Goal: Information Seeking & Learning: Learn about a topic

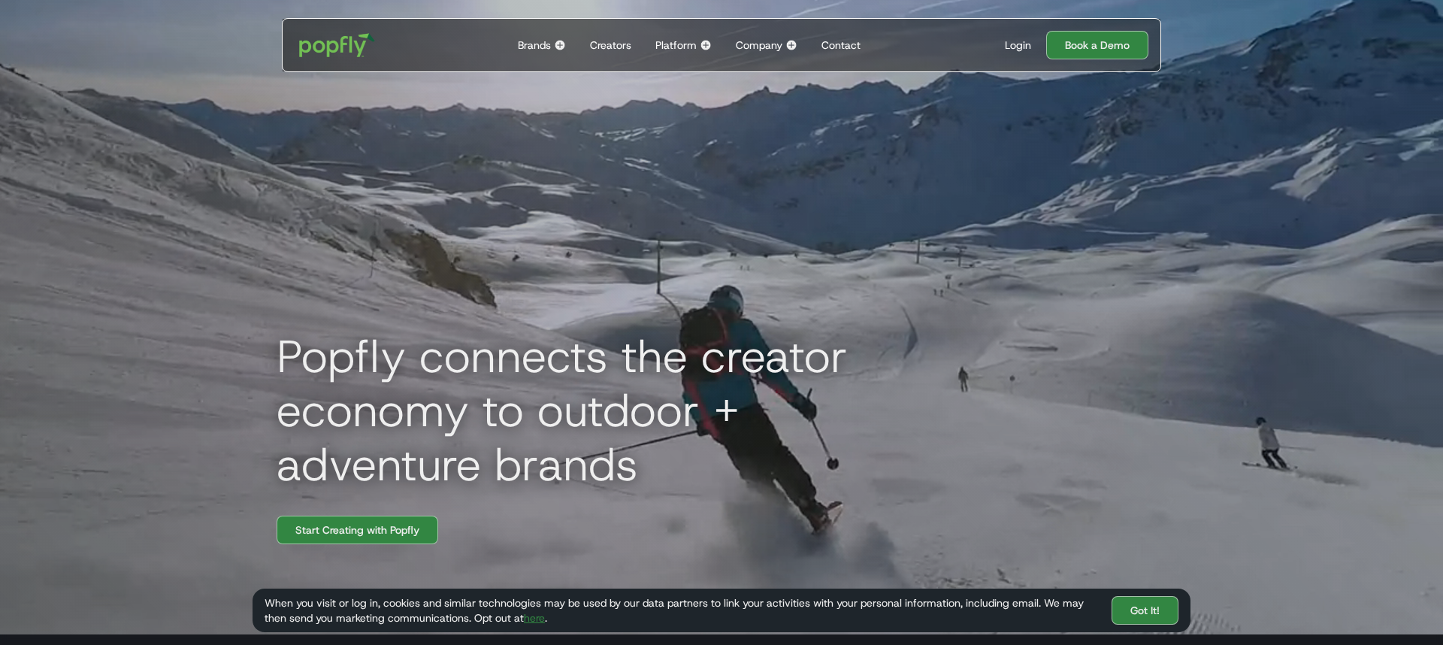
click at [546, 50] on div "Brands" at bounding box center [534, 45] width 33 height 15
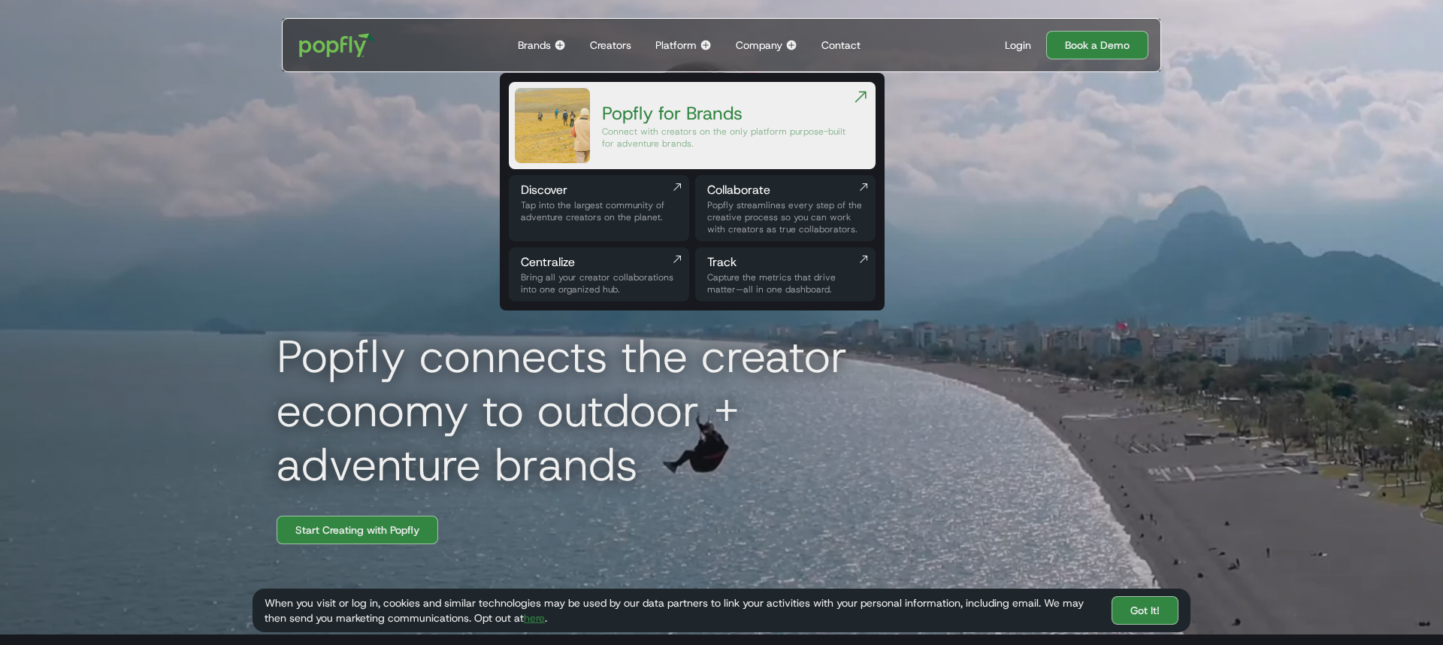
click at [558, 42] on img at bounding box center [560, 45] width 12 height 12
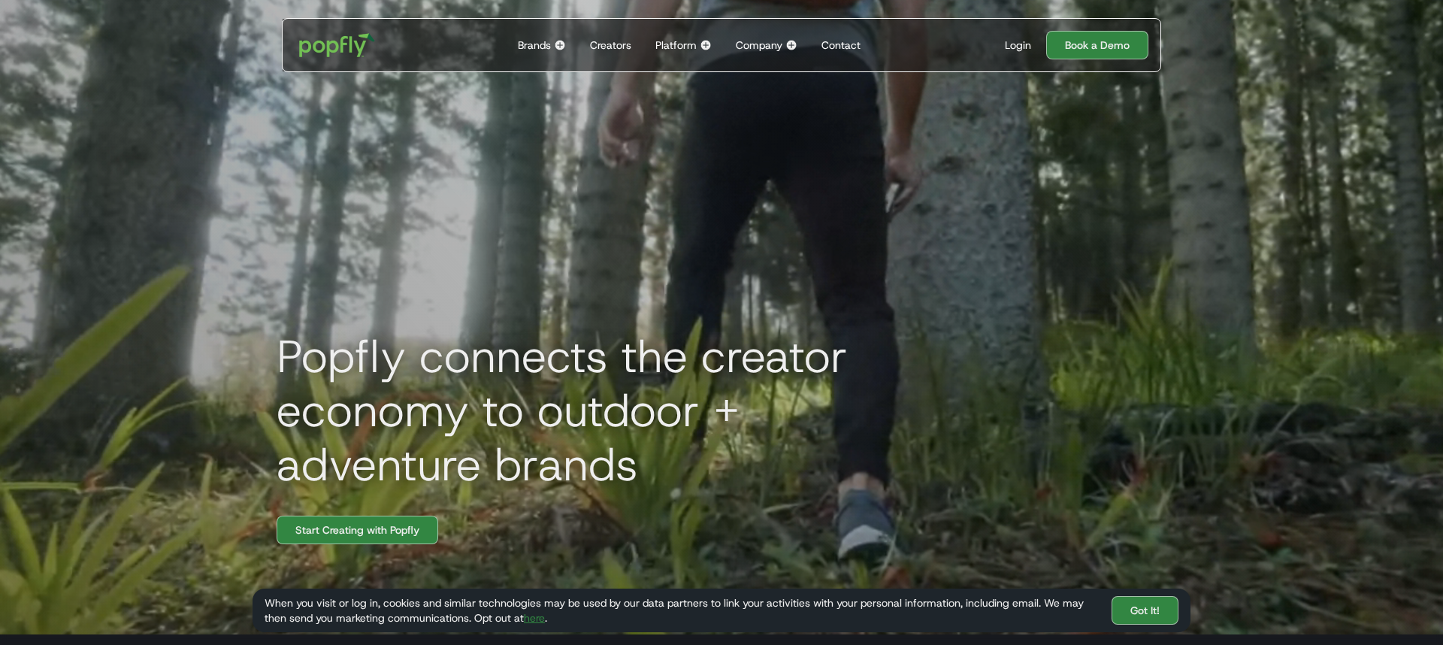
click at [598, 42] on div "Creators" at bounding box center [610, 45] width 41 height 15
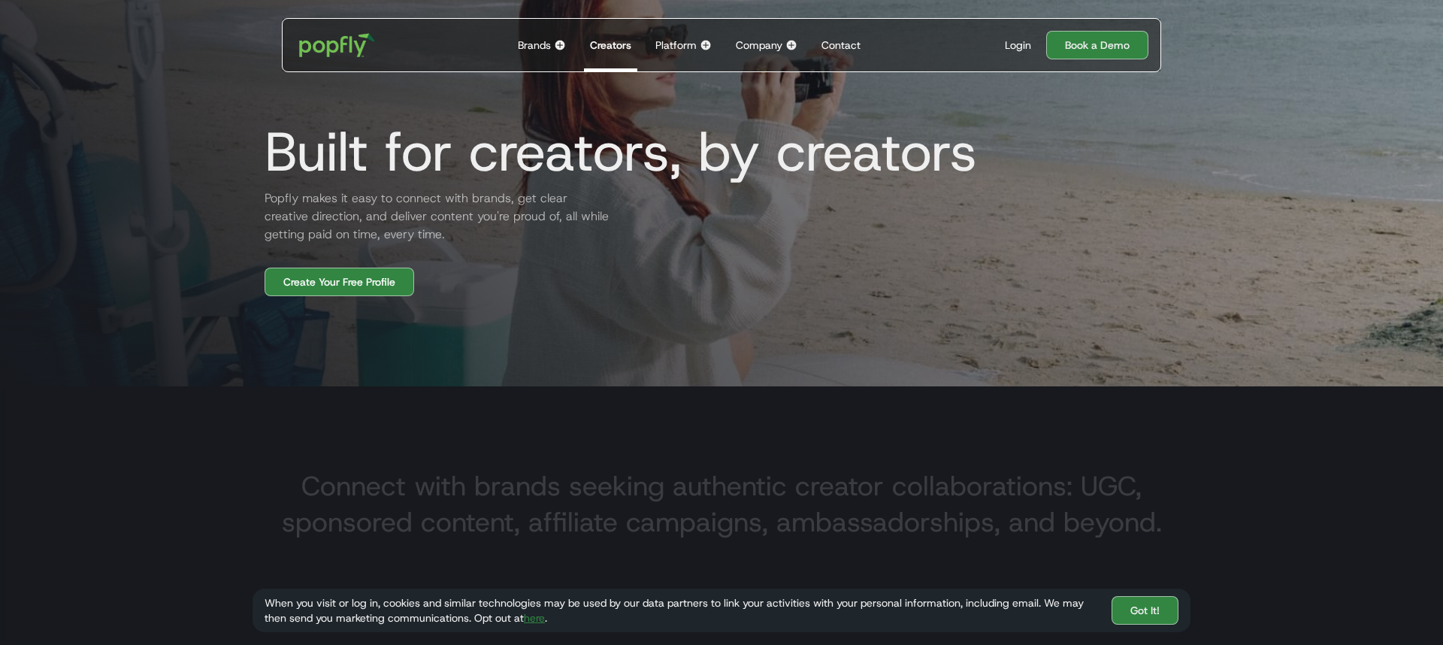
scroll to position [260, 0]
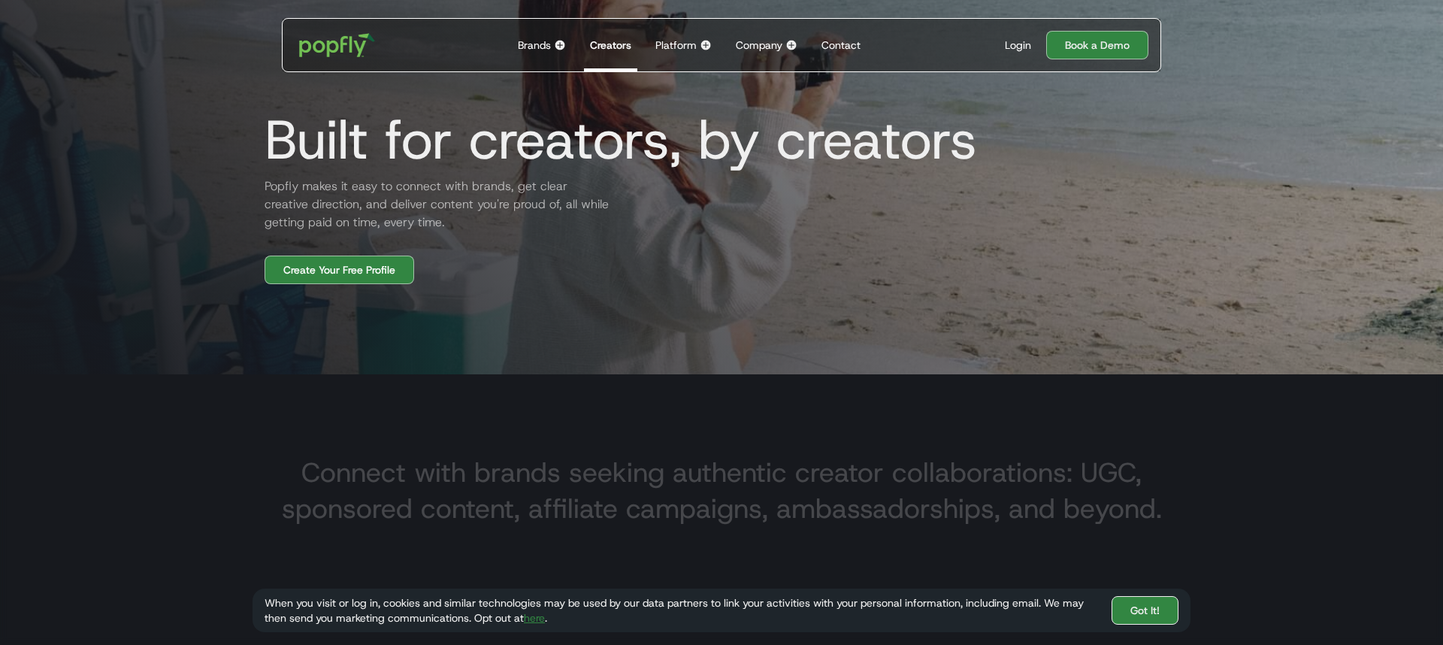
click at [1139, 621] on link "Got It!" at bounding box center [1145, 610] width 67 height 29
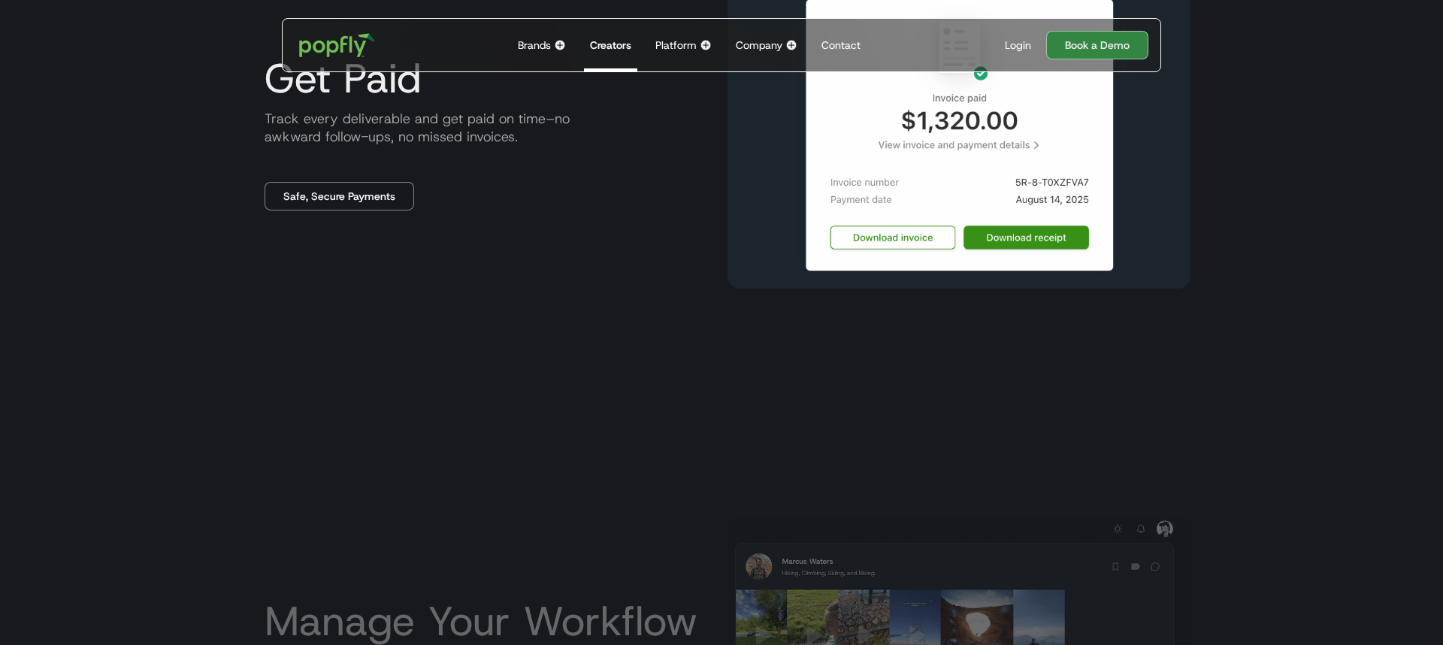
scroll to position [1770, 0]
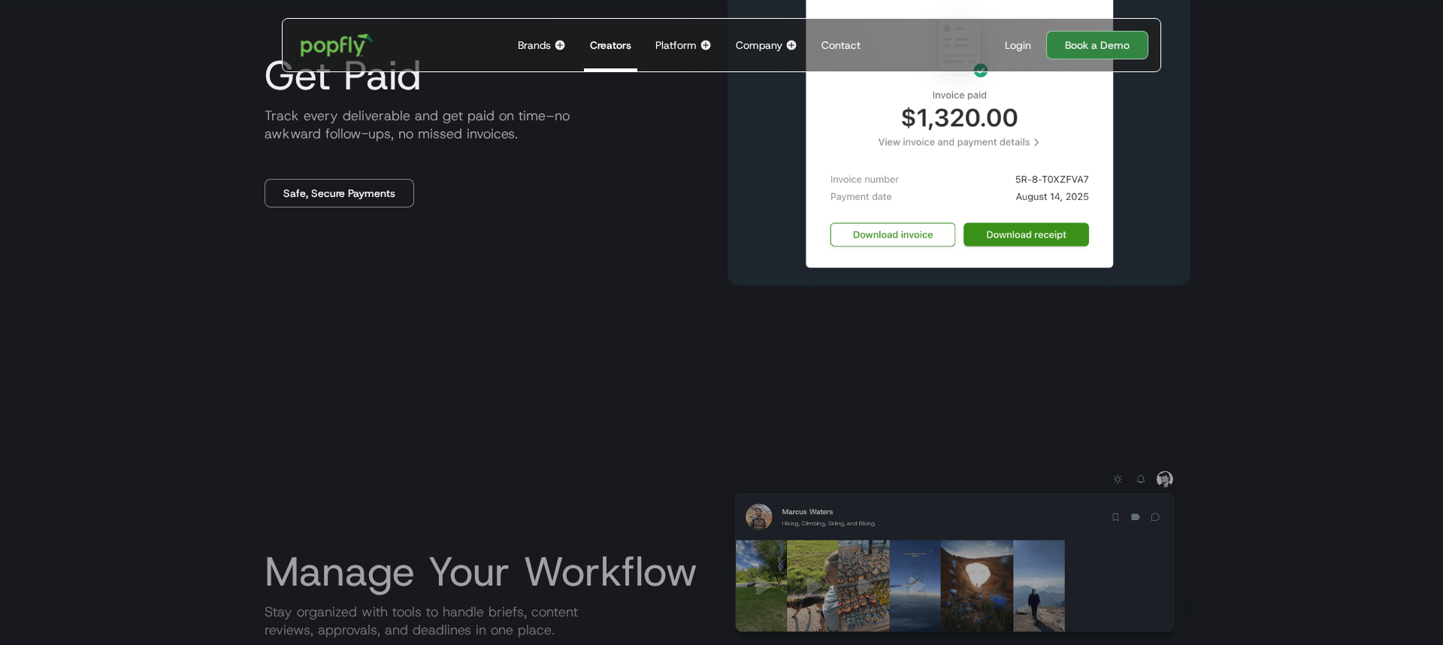
click at [320, 45] on img "home" at bounding box center [337, 45] width 93 height 44
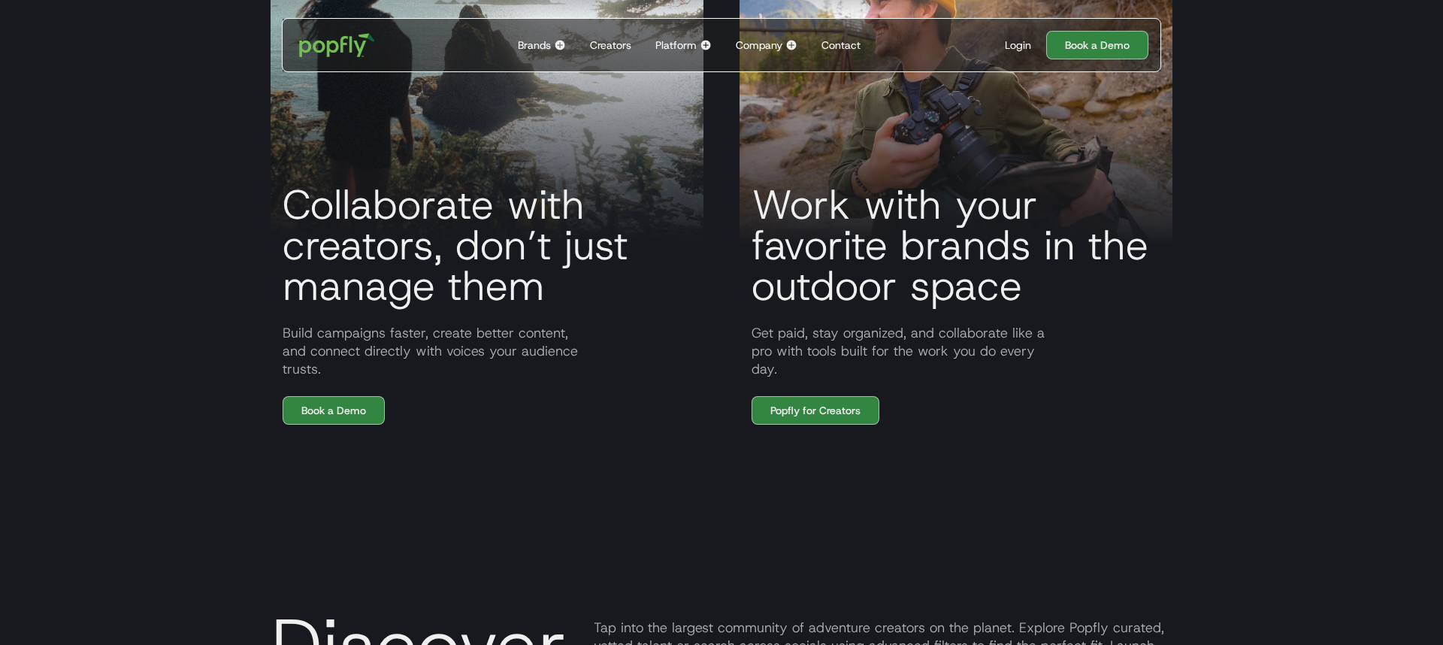
scroll to position [1158, 0]
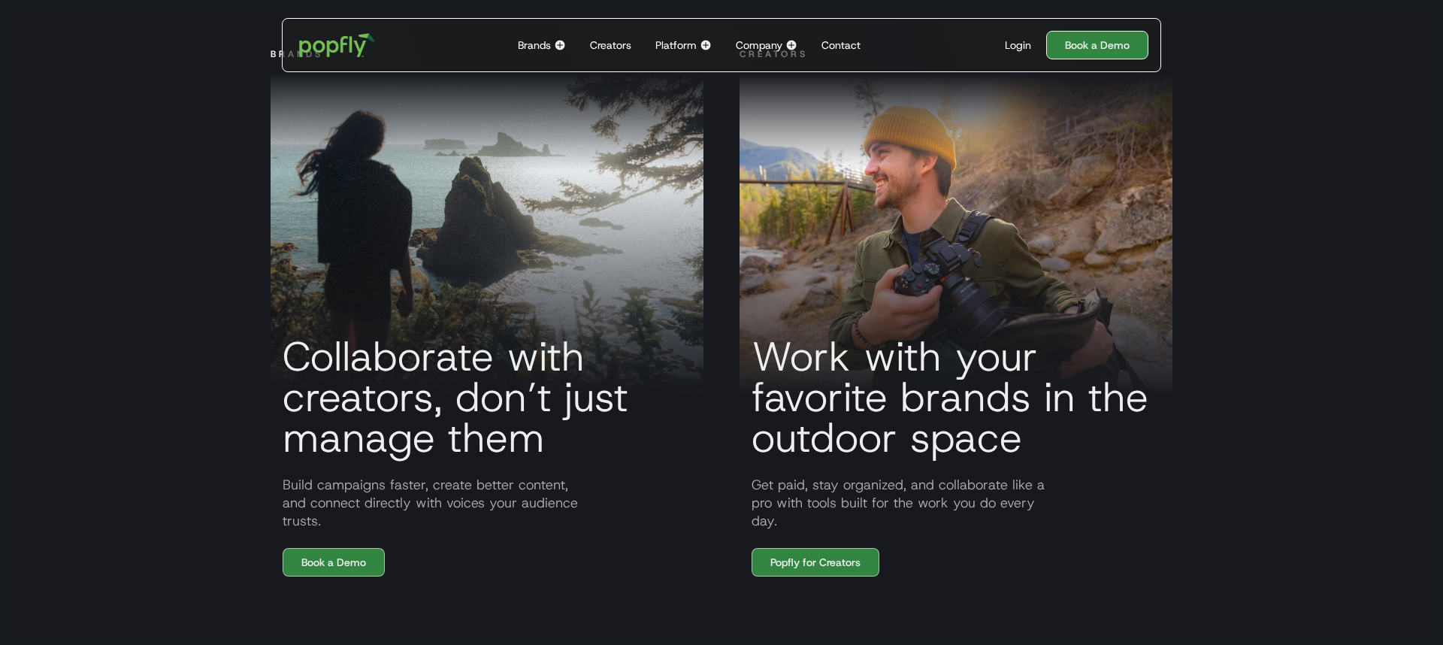
click at [1079, 45] on link "Book a Demo" at bounding box center [1097, 45] width 102 height 29
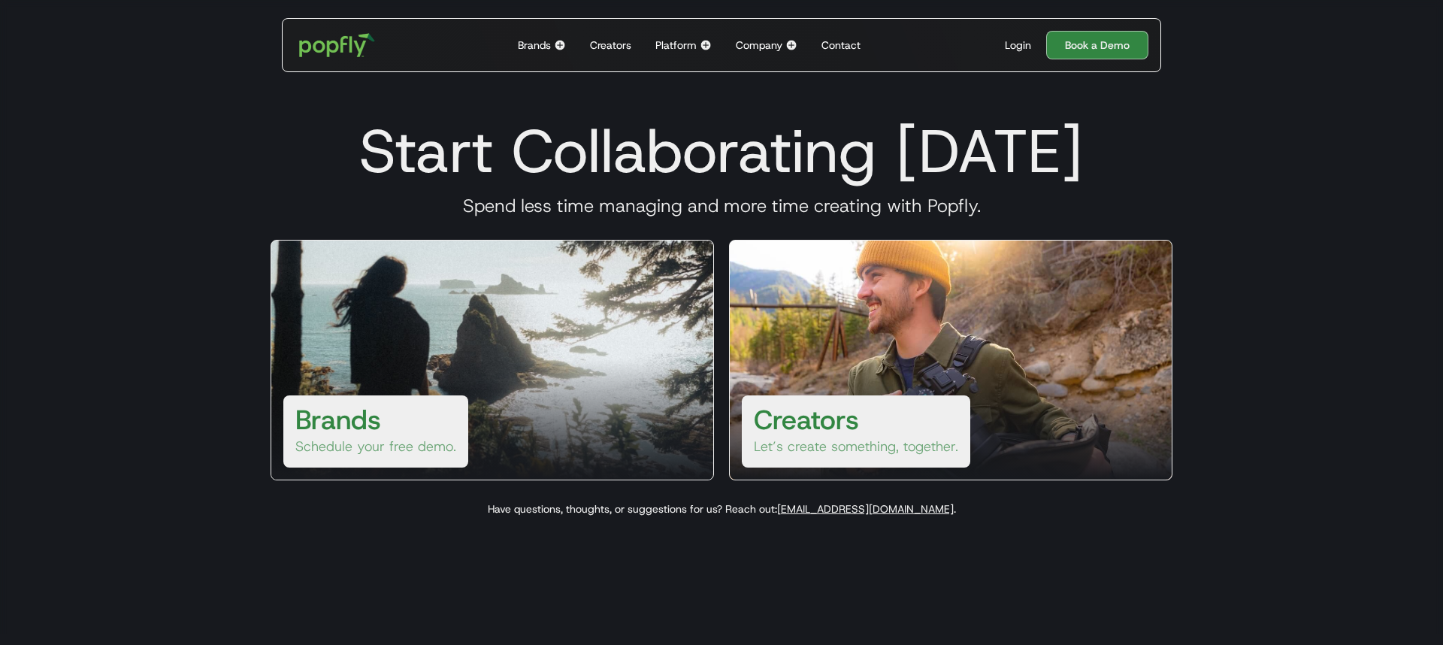
click at [761, 45] on div "Company" at bounding box center [759, 45] width 47 height 15
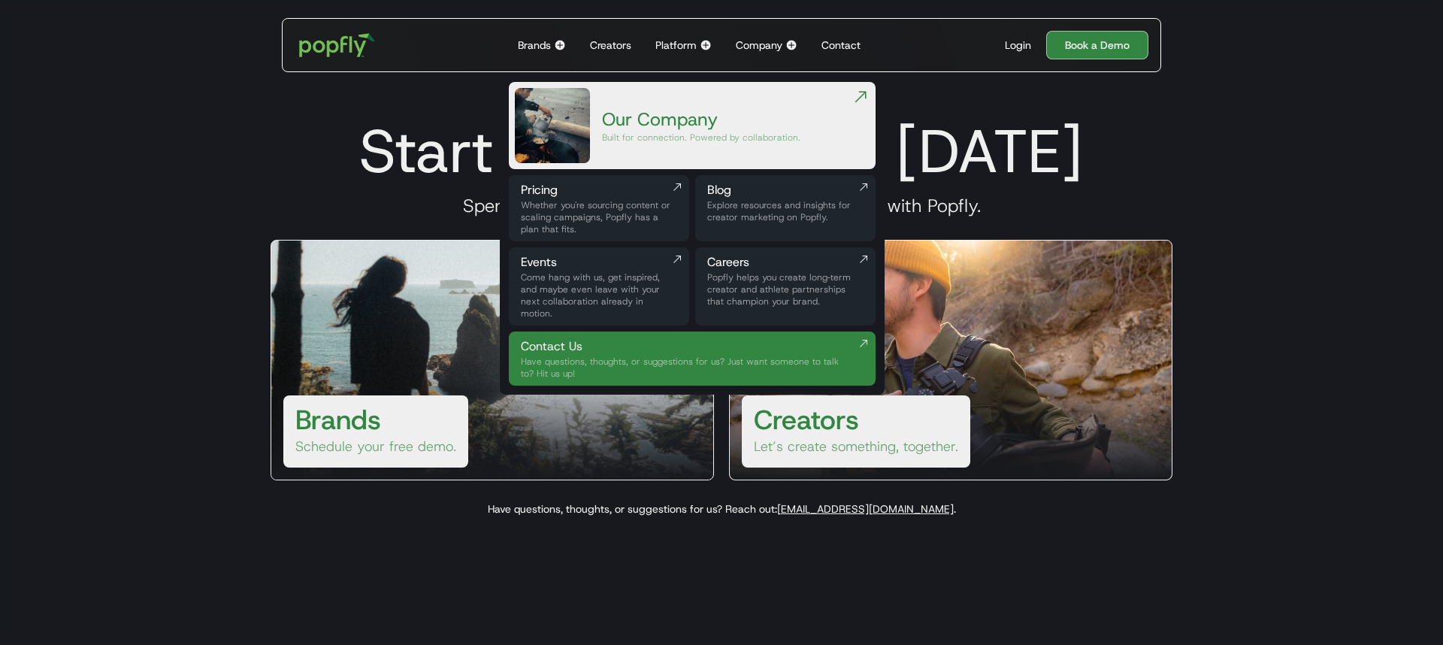
click at [625, 205] on div "Whether you're sourcing content or scaling campaigns, Popfly has a plan that fi…" at bounding box center [599, 217] width 156 height 36
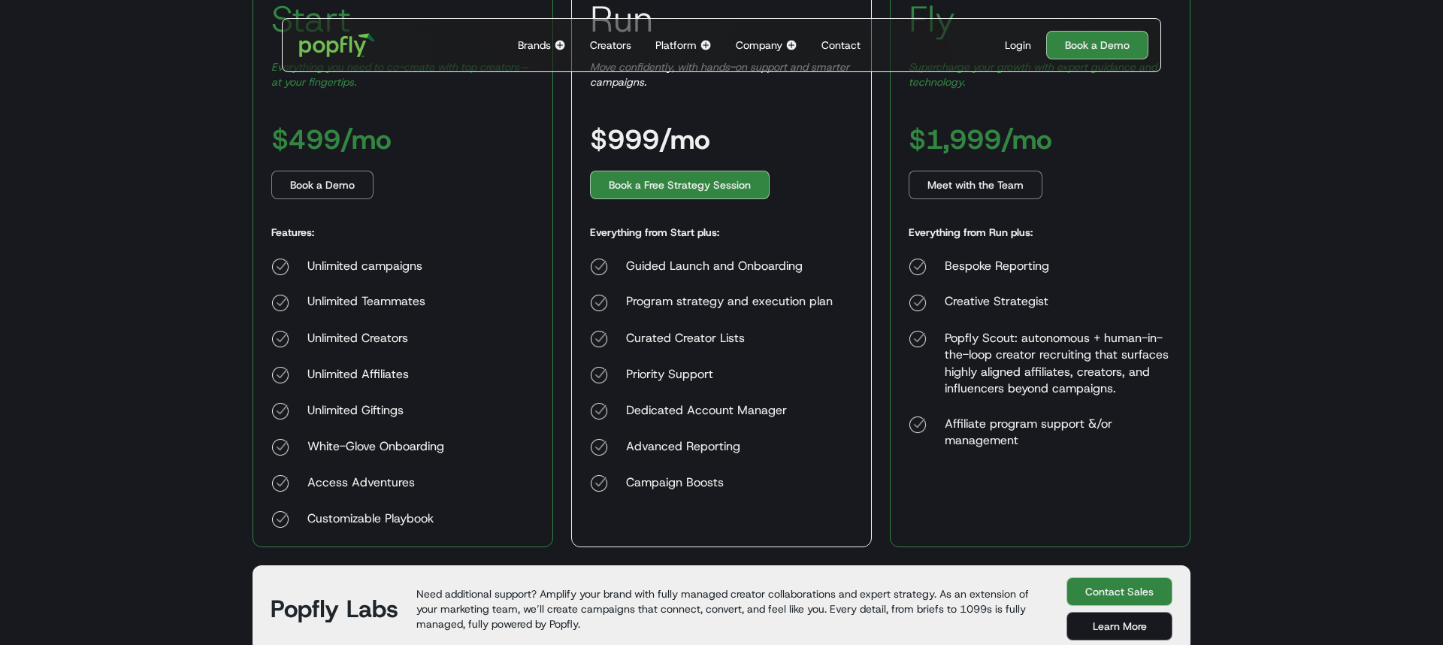
scroll to position [342, 0]
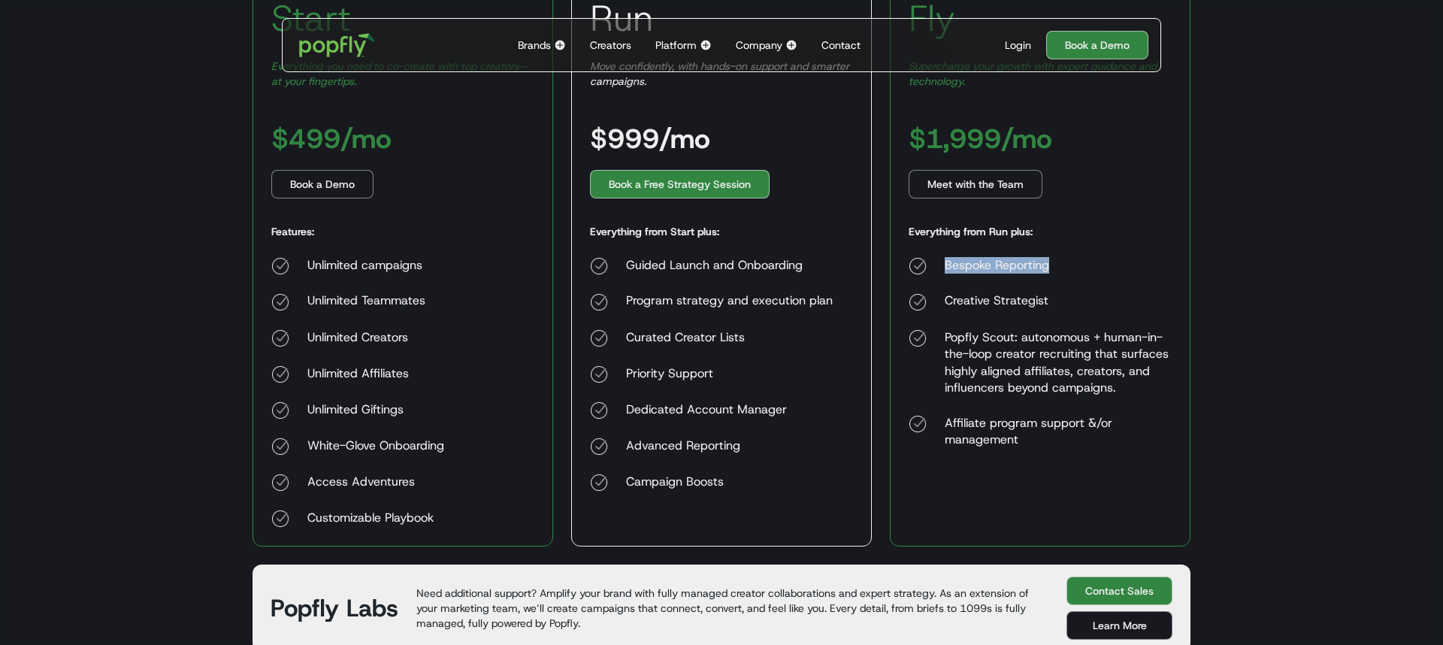
drag, startPoint x: 947, startPoint y: 261, endPoint x: 1059, endPoint y: 269, distance: 112.3
click at [1059, 269] on div "Bespoke Reporting" at bounding box center [1058, 266] width 227 height 18
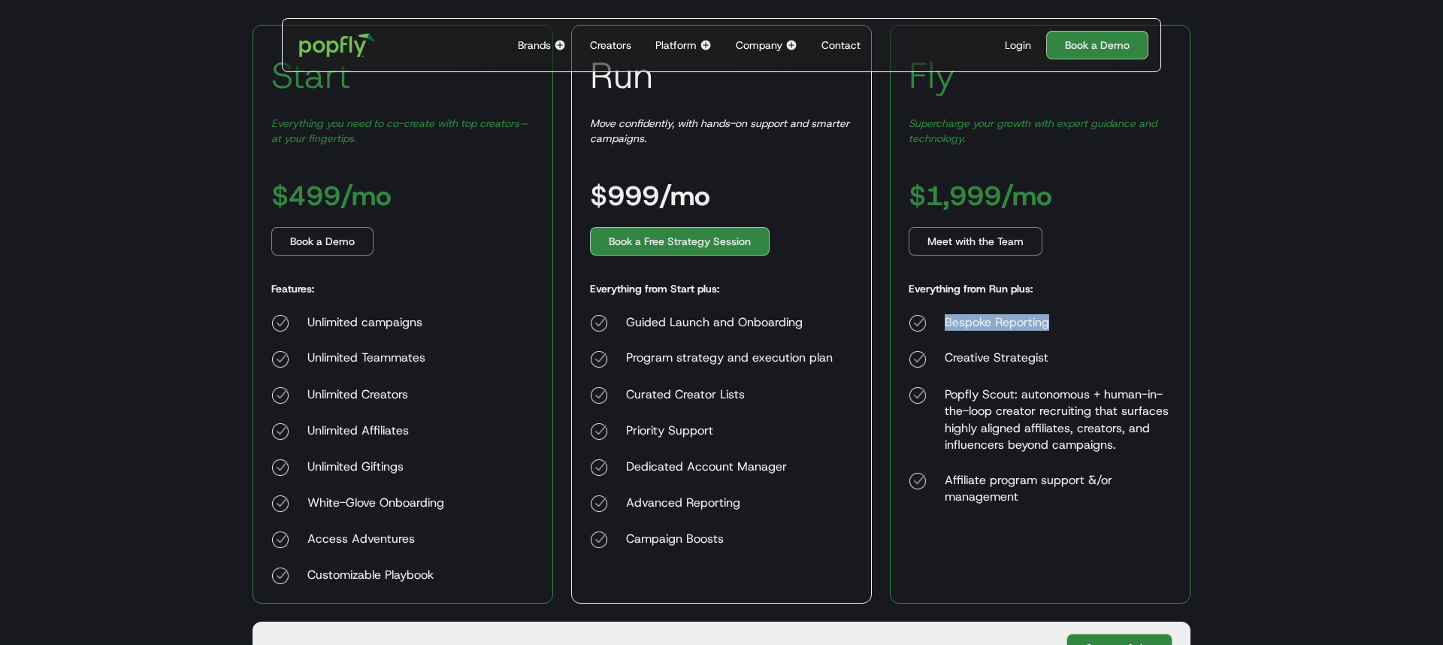
scroll to position [273, 0]
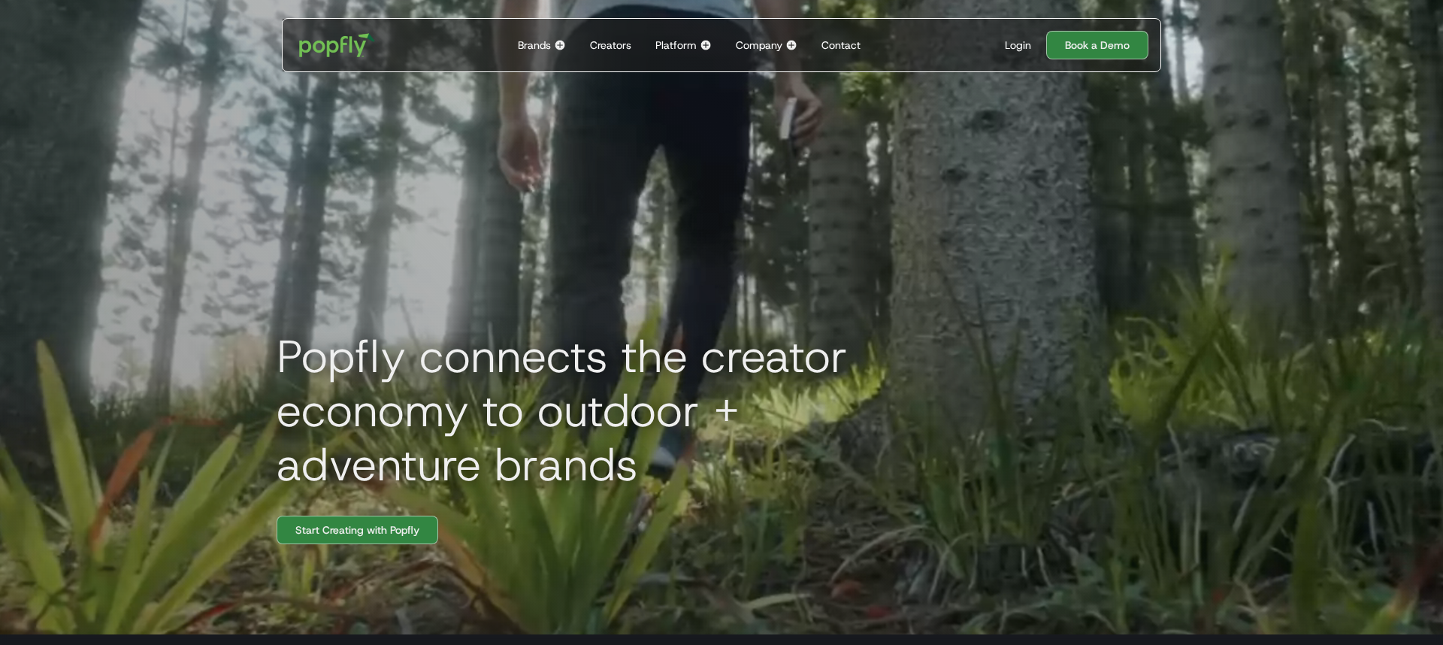
click at [768, 44] on div "Company" at bounding box center [759, 45] width 47 height 15
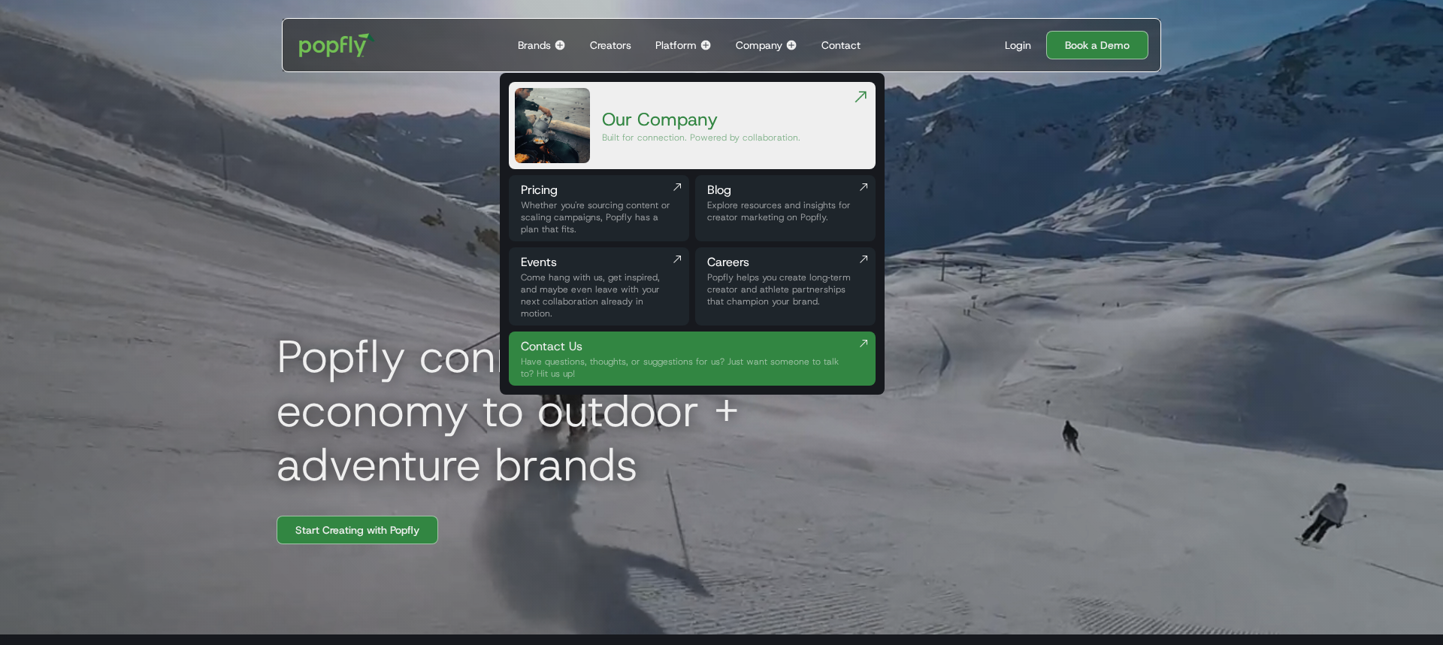
click at [534, 35] on div "Brands Back to main menu Popfly for Brands Connect with creators on the only pl…" at bounding box center [542, 45] width 60 height 53
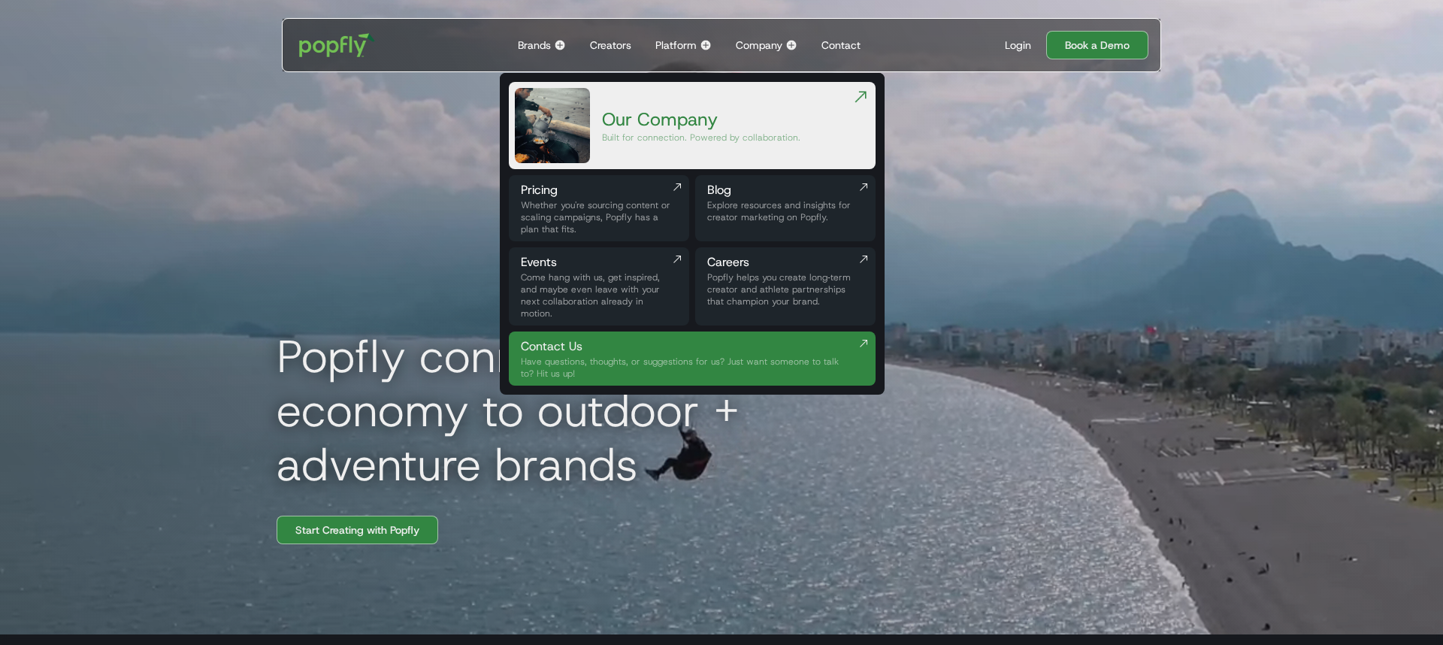
click at [546, 56] on div "Brands Back to main menu Popfly for Brands Connect with creators on the only pl…" at bounding box center [542, 45] width 60 height 53
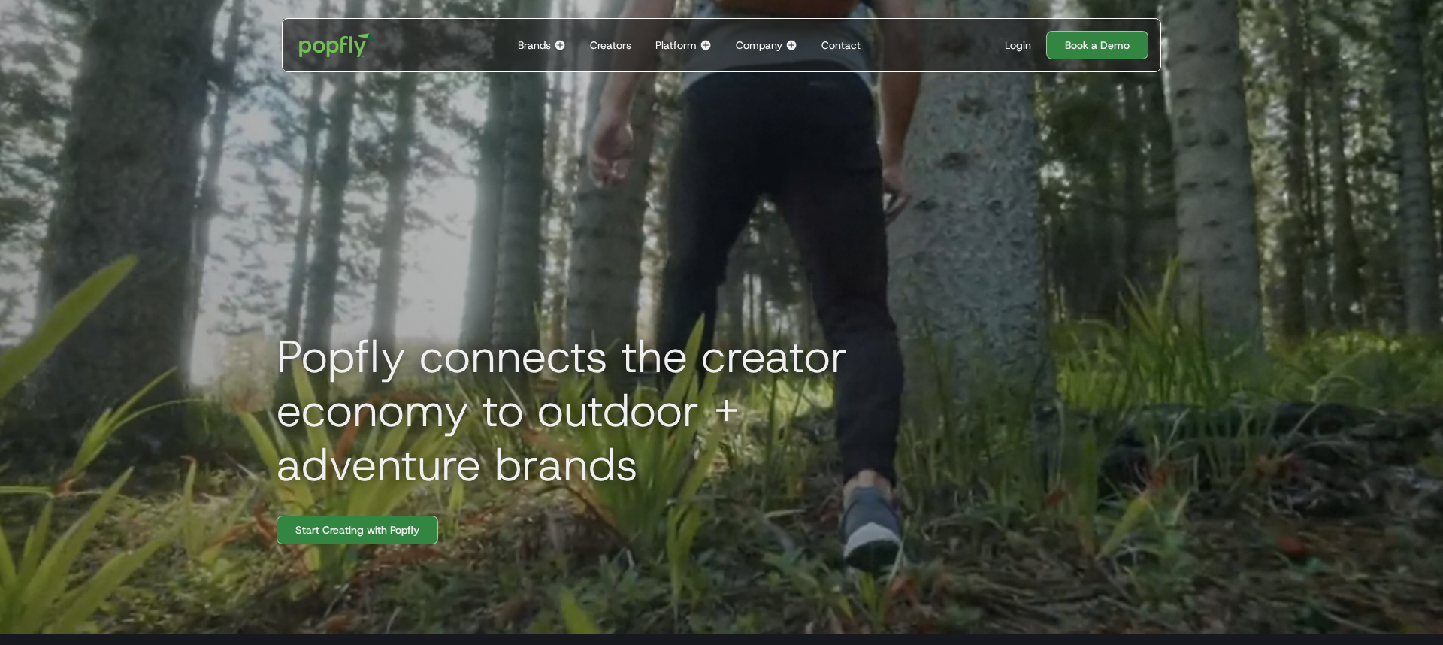
click at [546, 44] on div "Brands" at bounding box center [534, 45] width 33 height 15
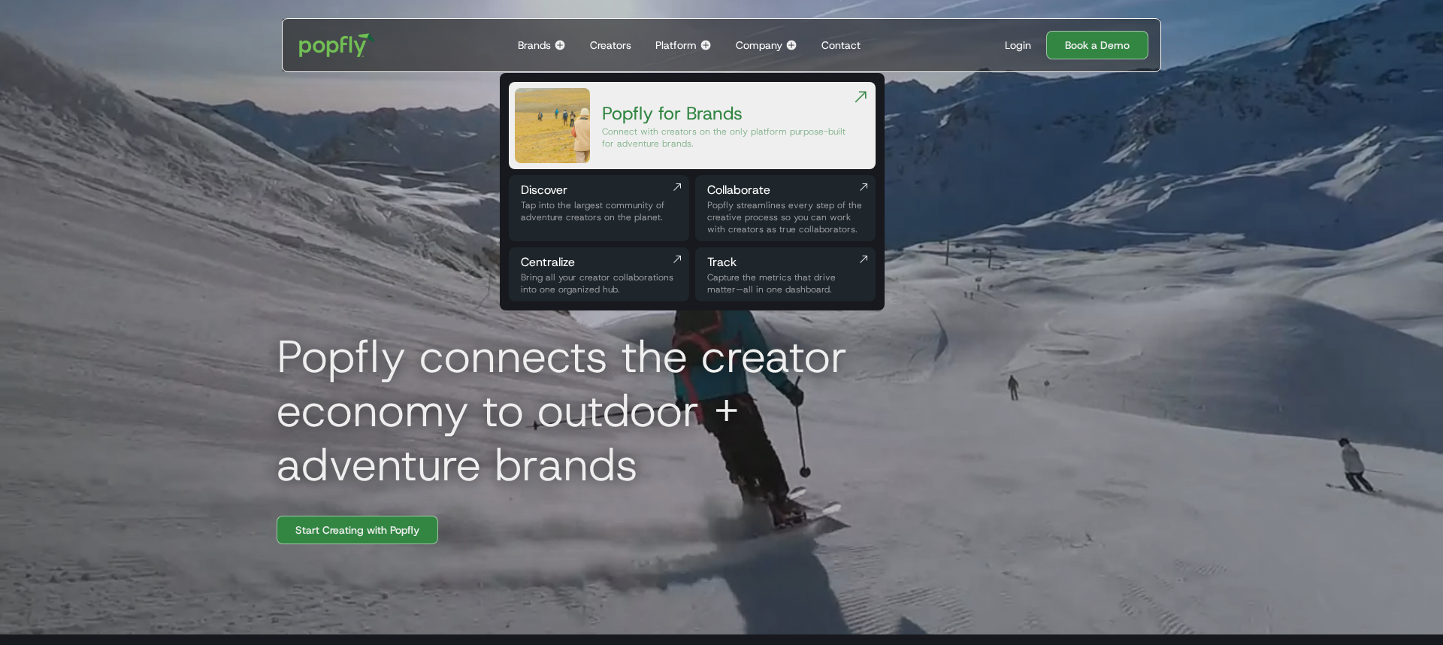
click at [591, 213] on div "Tap into the largest community of adventure creators on the planet." at bounding box center [599, 211] width 156 height 24
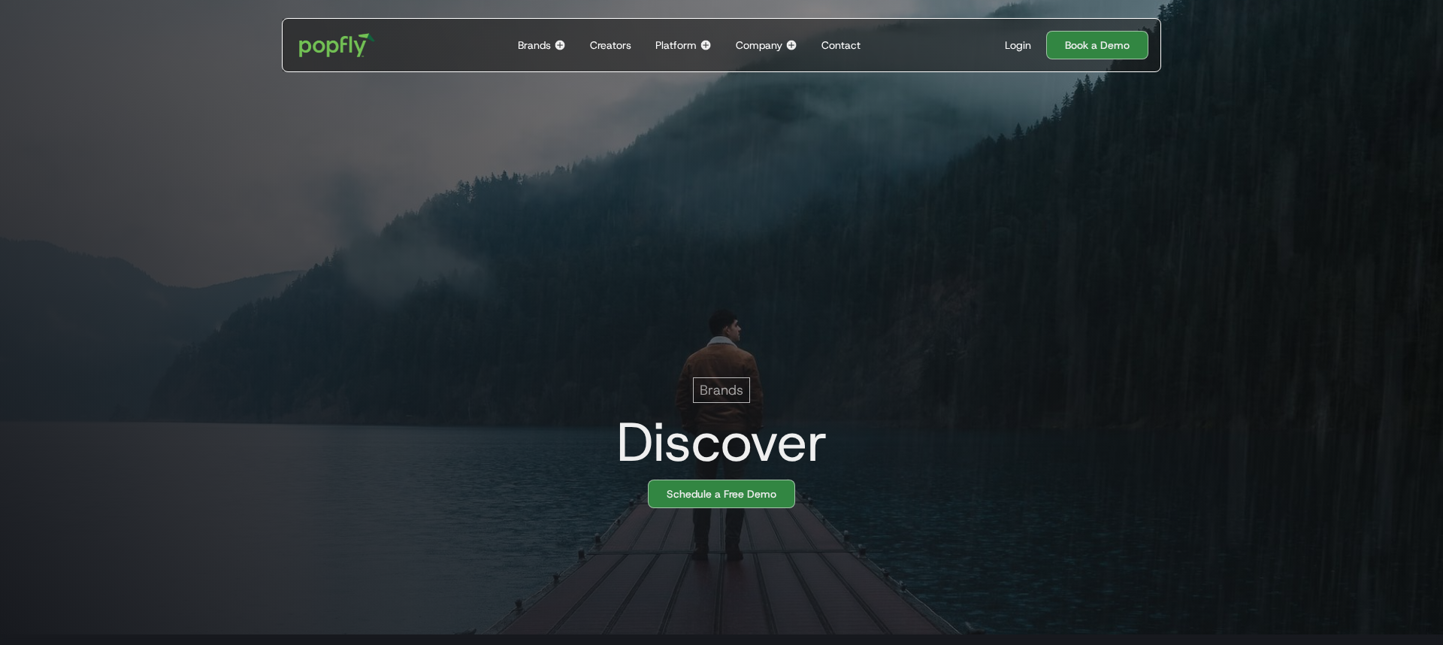
click at [558, 37] on div "Brands Back to main menu Popfly for Brands Connect with creators on the only pl…" at bounding box center [542, 45] width 60 height 53
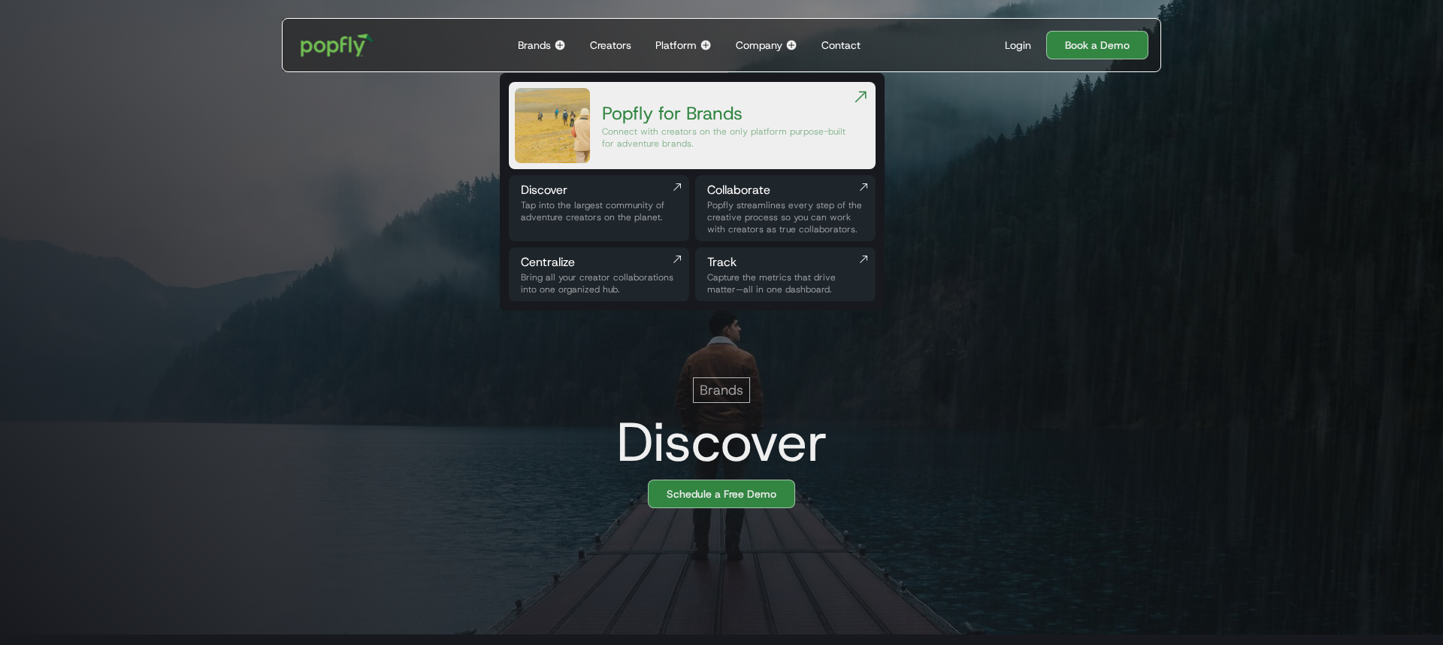
click at [359, 35] on img "home" at bounding box center [337, 45] width 93 height 44
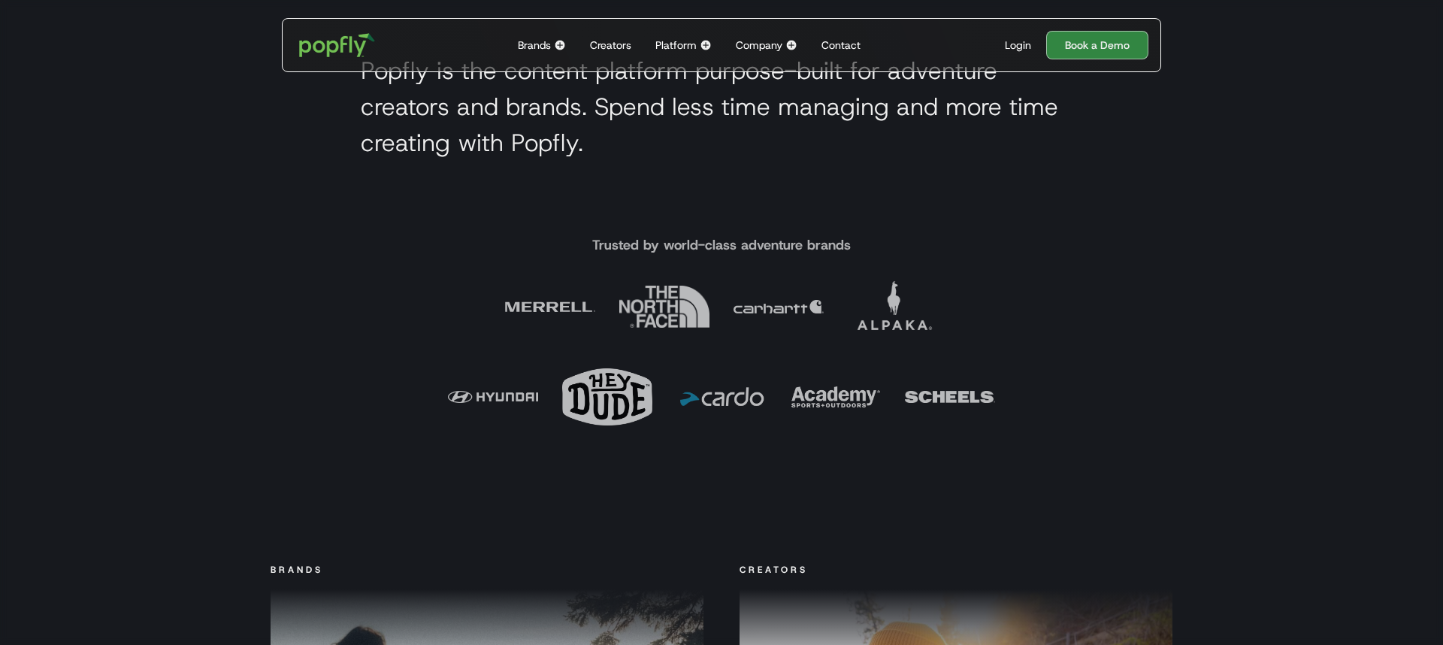
scroll to position [644, 0]
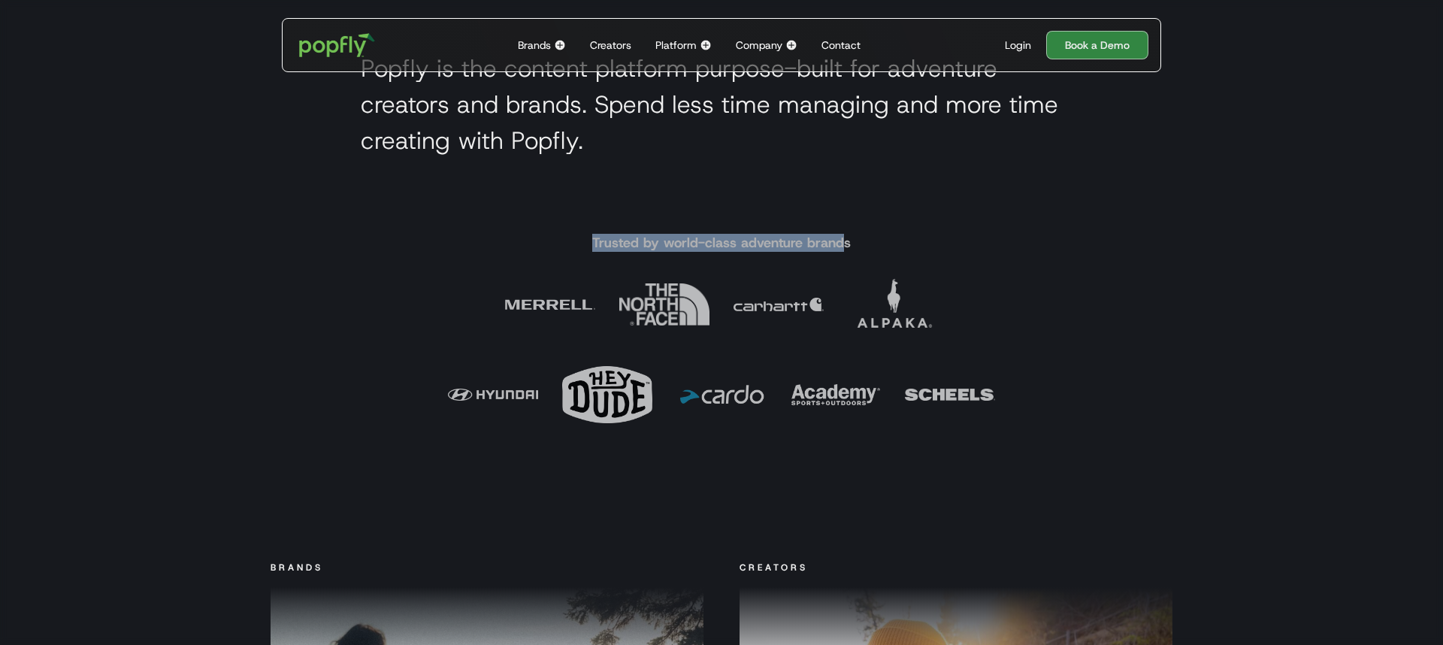
drag, startPoint x: 593, startPoint y: 237, endPoint x: 838, endPoint y: 245, distance: 245.2
click at [838, 245] on h4 "Trusted by world-class adventure brands" at bounding box center [721, 243] width 259 height 18
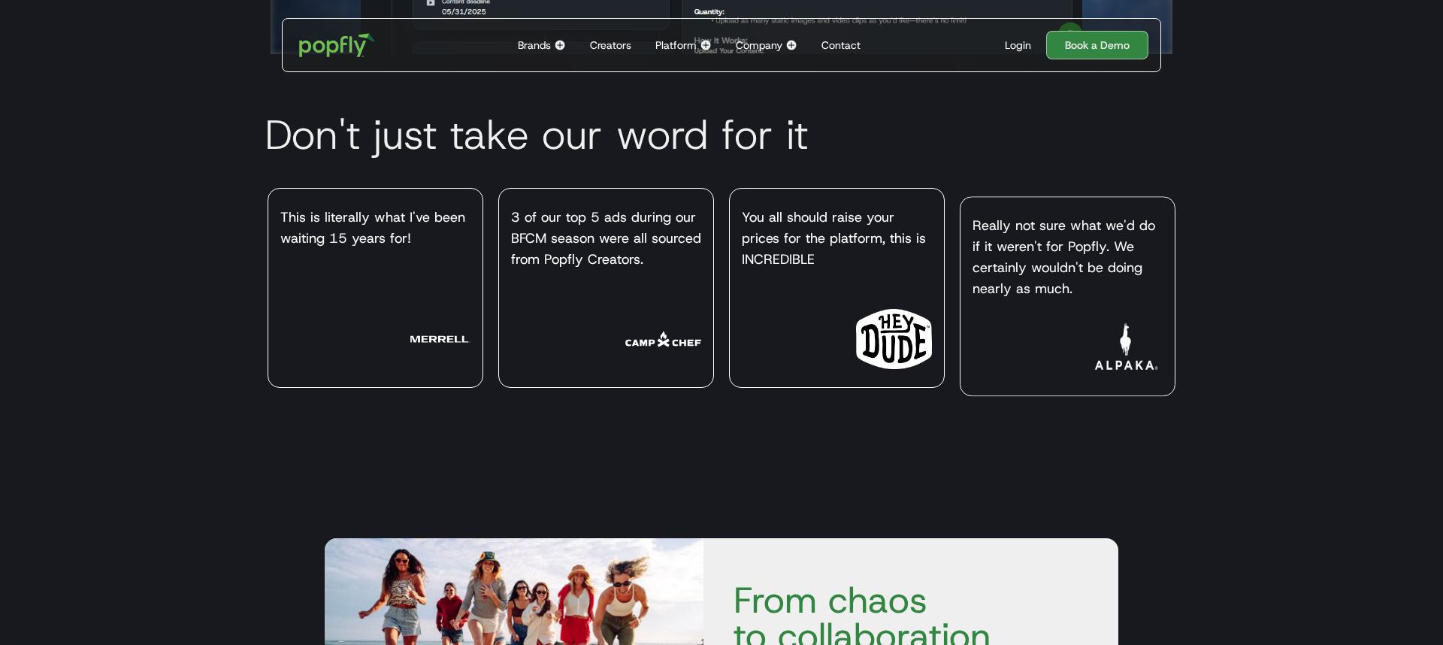
scroll to position [4365, 0]
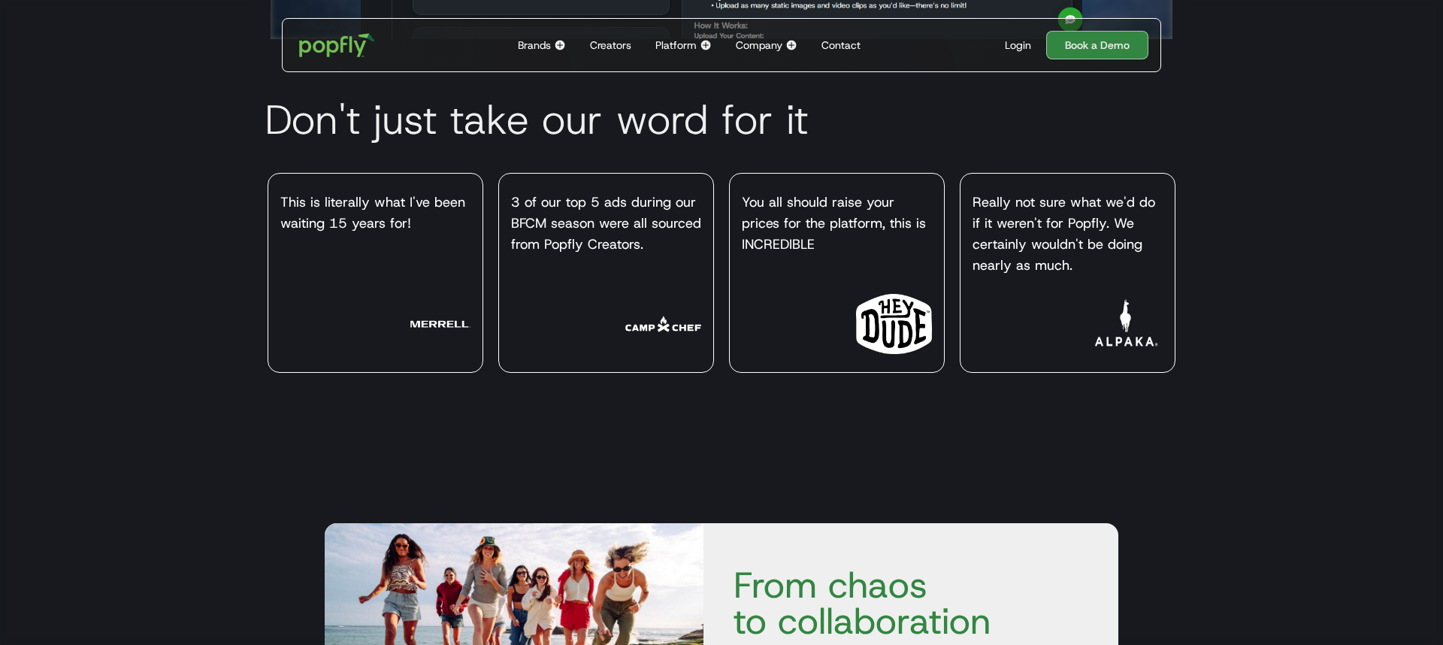
click at [604, 45] on div "Creators" at bounding box center [610, 45] width 41 height 15
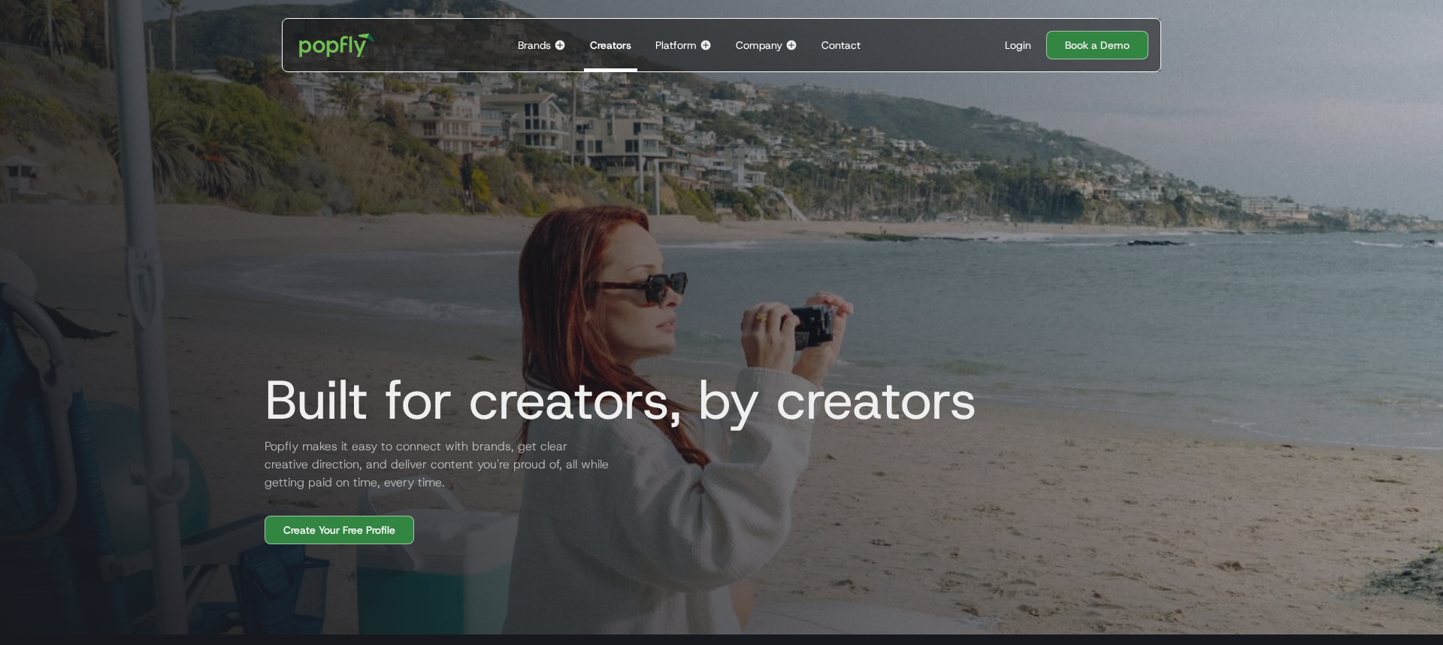
click at [539, 48] on div "Brands" at bounding box center [534, 45] width 33 height 15
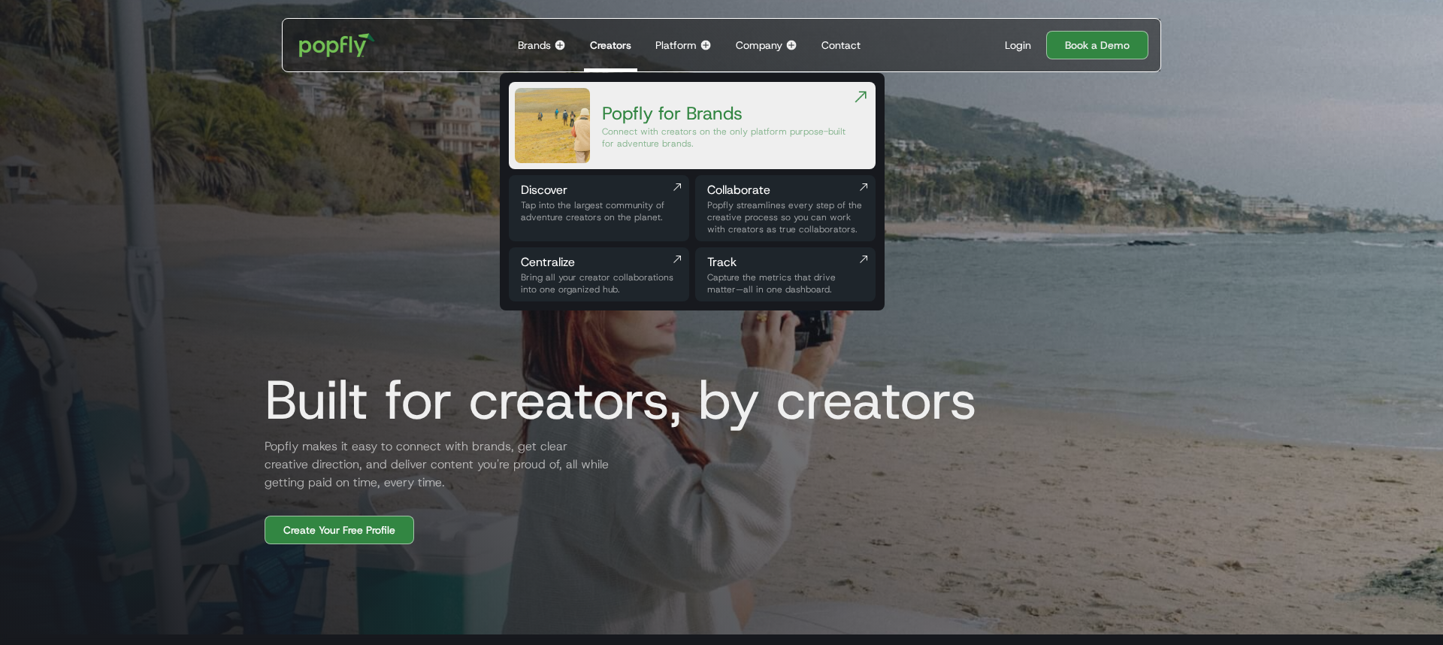
click at [607, 118] on div "Popfly for Brands" at bounding box center [727, 113] width 250 height 24
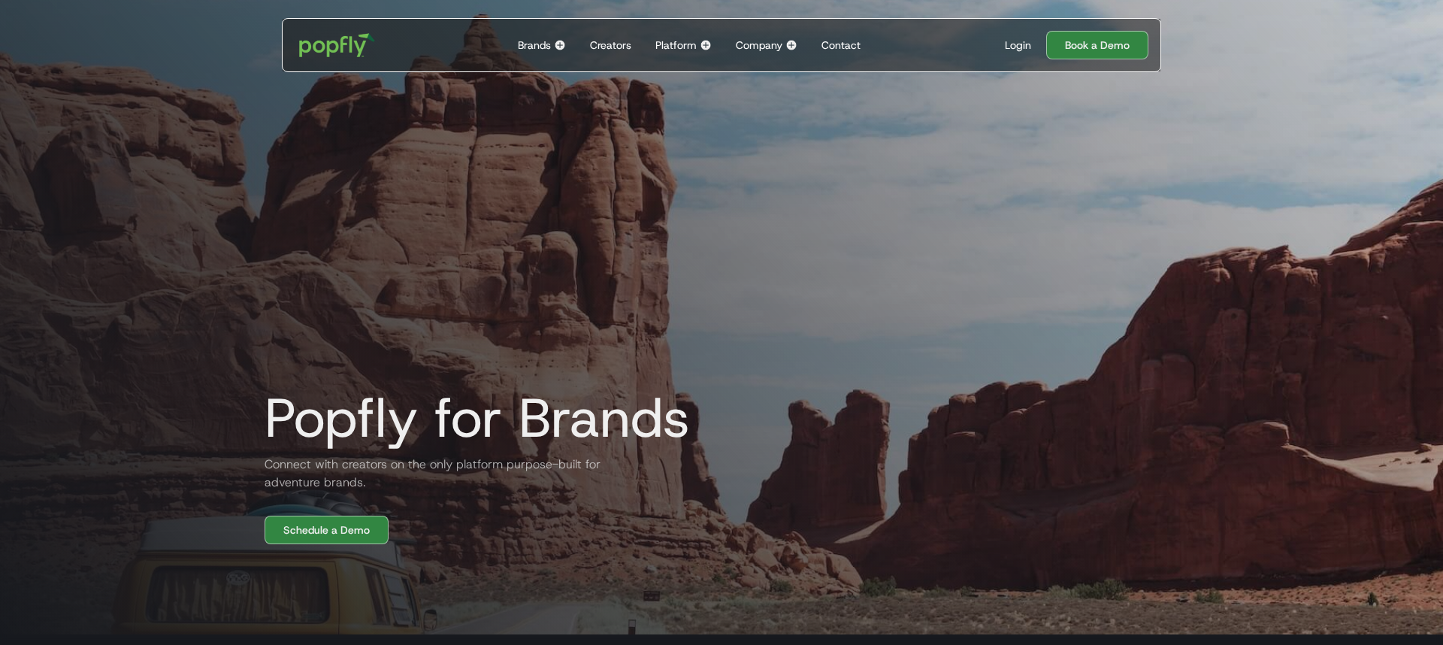
click at [614, 41] on div "Creators" at bounding box center [610, 45] width 41 height 15
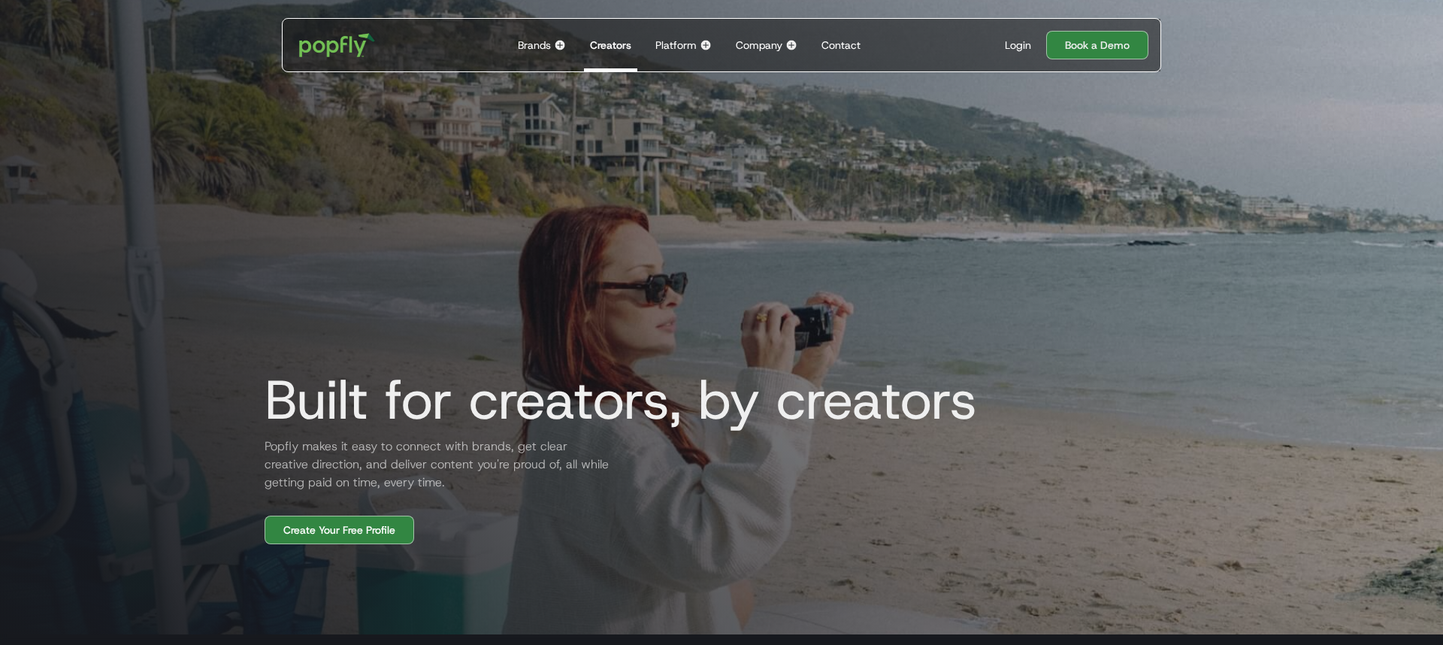
click at [771, 46] on div "Company" at bounding box center [759, 45] width 47 height 15
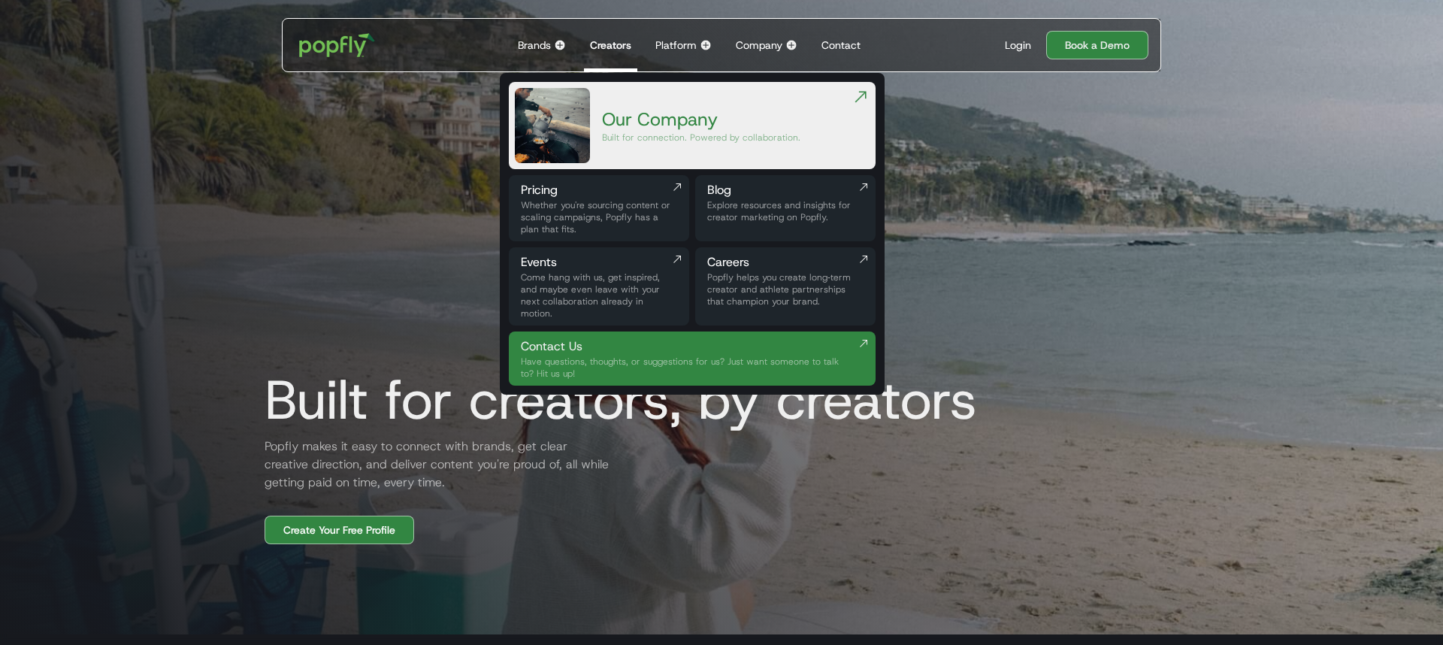
click at [539, 205] on div "Whether you're sourcing content or scaling campaigns, Popfly has a plan that fi…" at bounding box center [599, 217] width 156 height 36
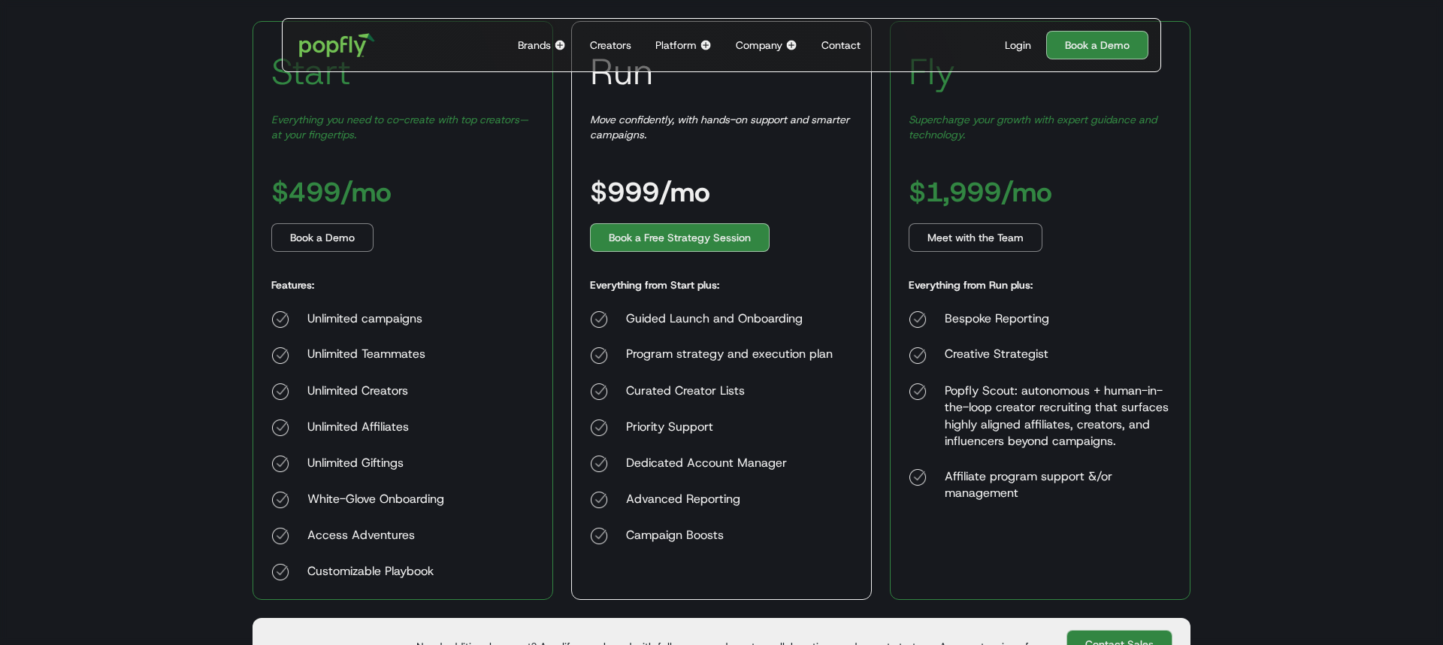
scroll to position [65, 0]
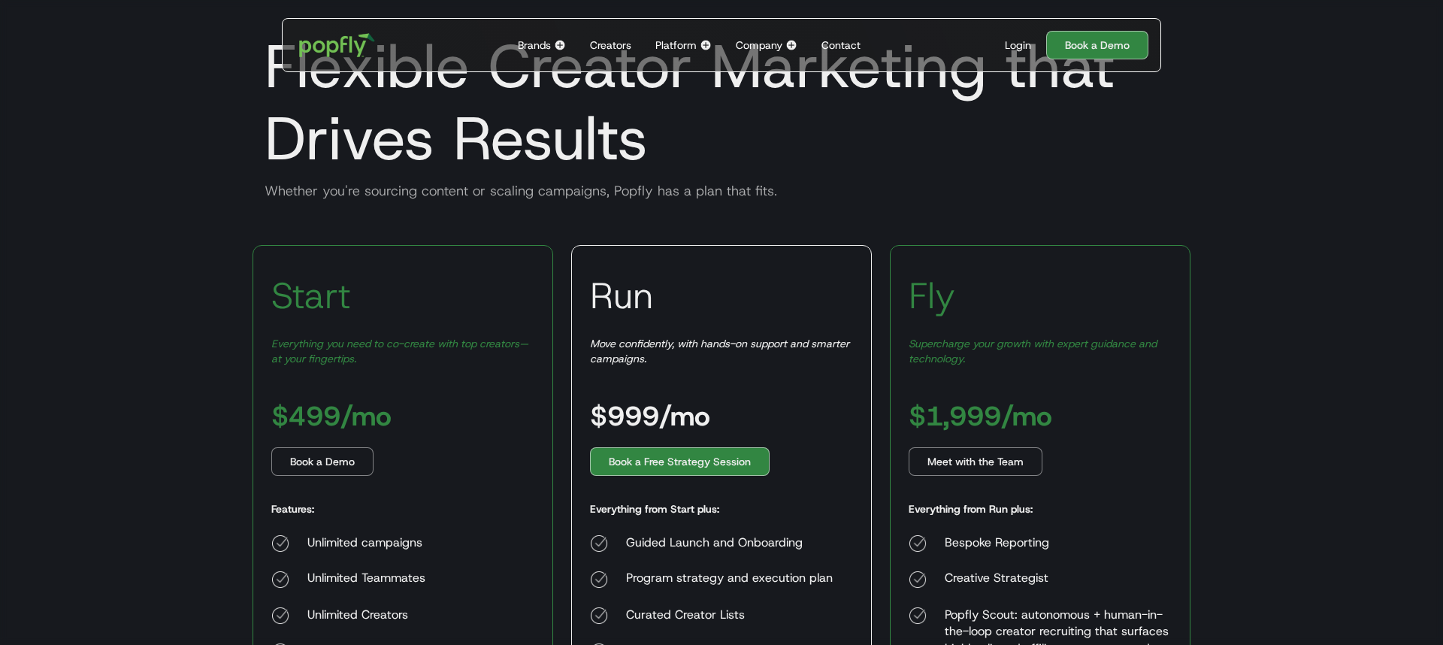
click at [759, 47] on div "Company" at bounding box center [759, 45] width 47 height 15
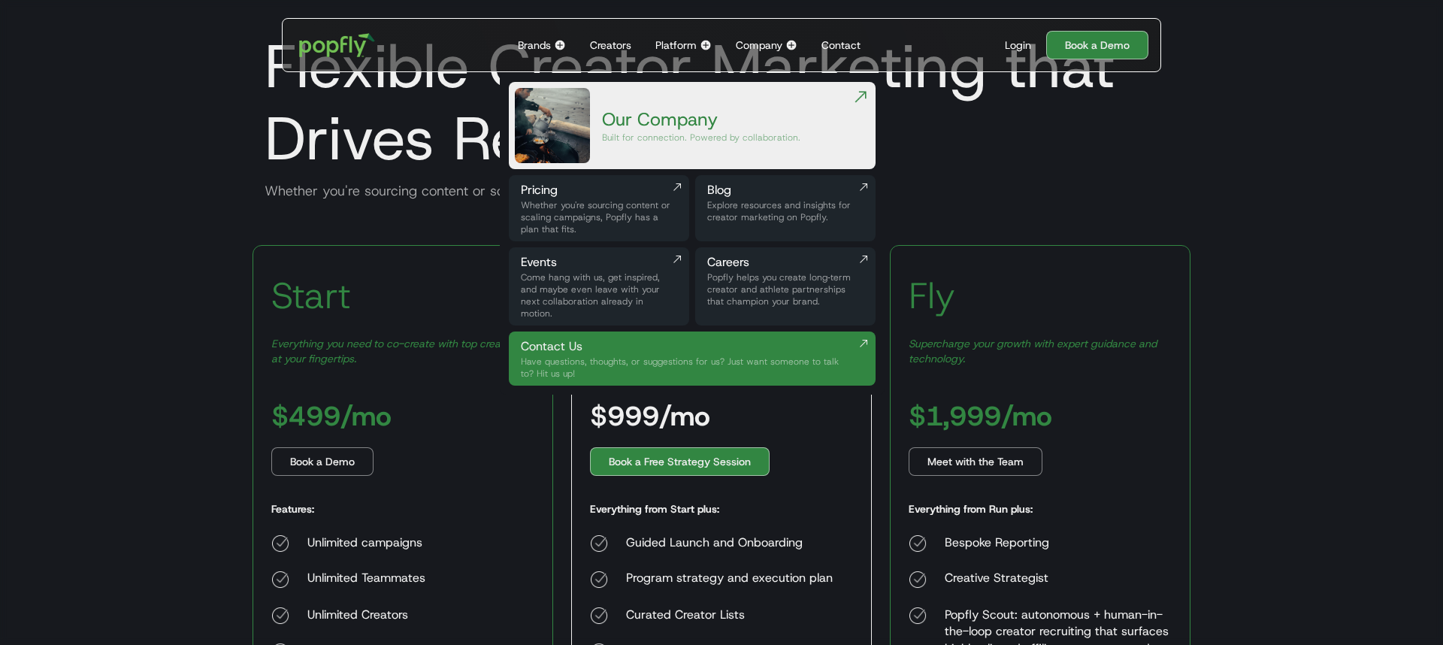
click at [524, 38] on div "Brands" at bounding box center [534, 45] width 33 height 15
click at [558, 41] on img at bounding box center [560, 45] width 12 height 12
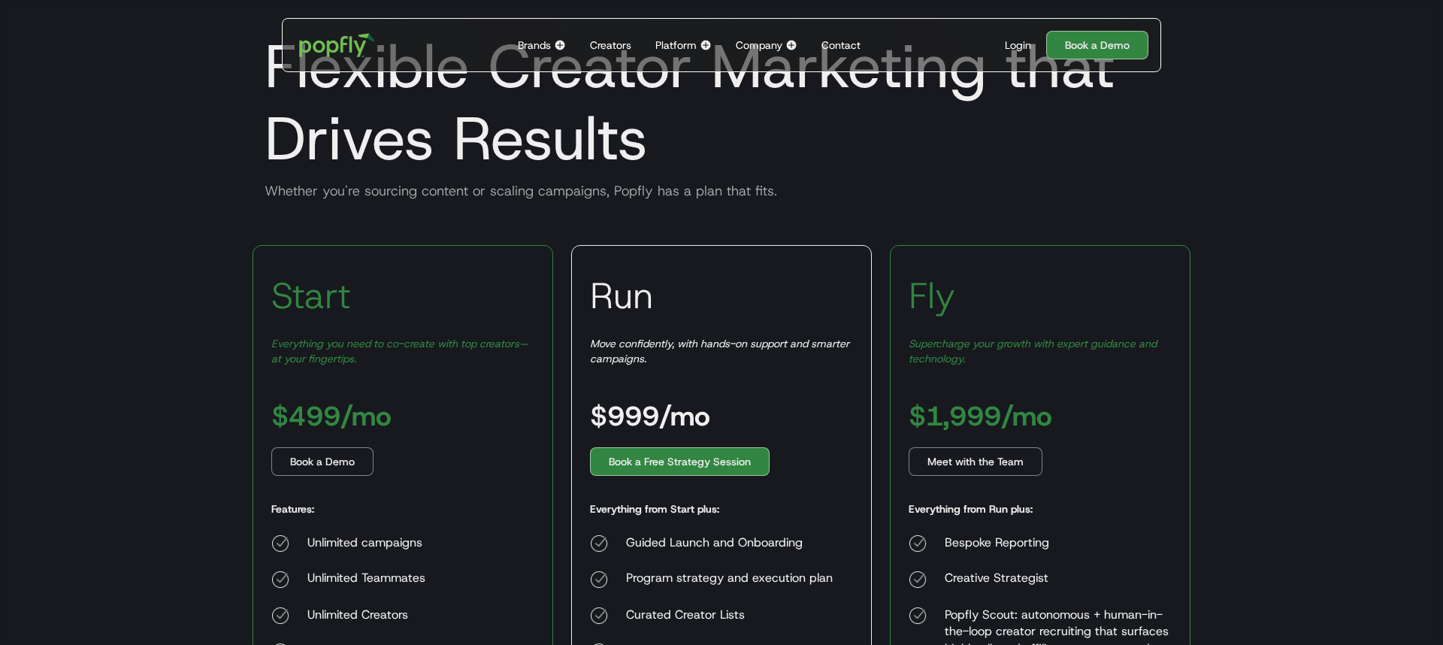
click at [549, 46] on div "Brands" at bounding box center [534, 45] width 33 height 15
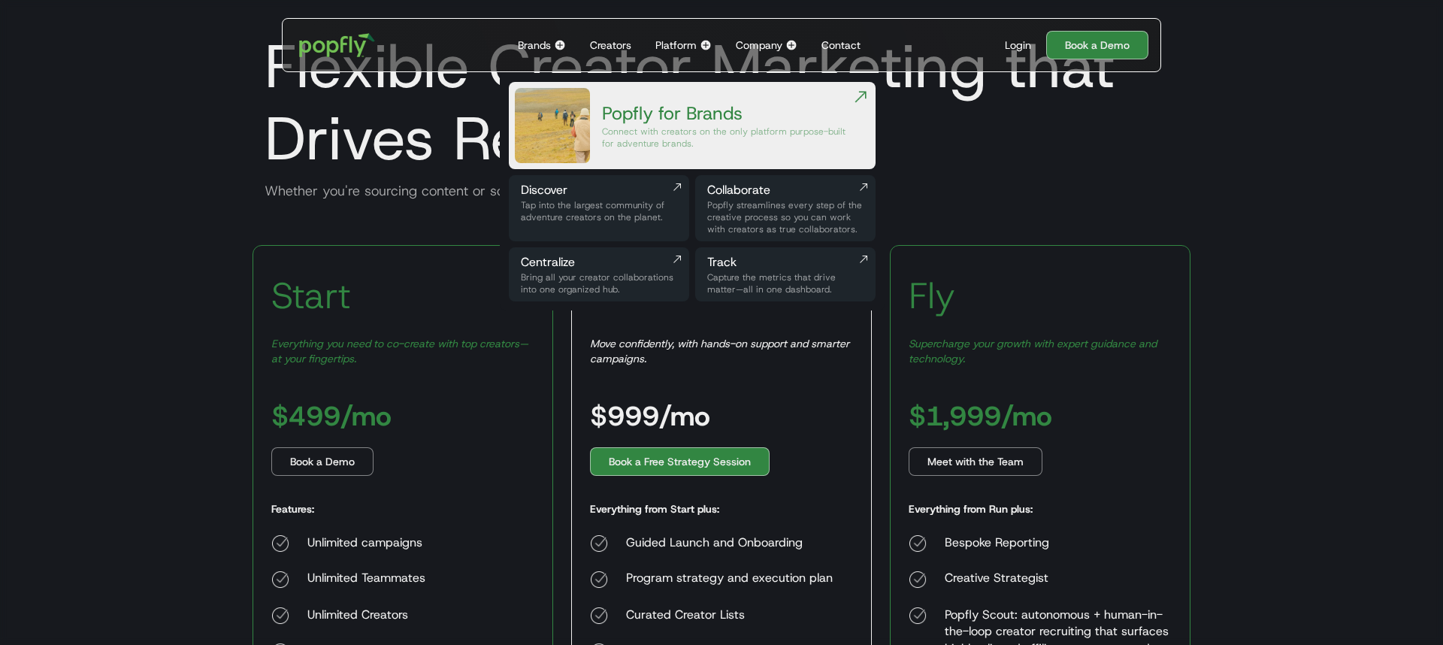
click at [804, 189] on div "Collaborate" at bounding box center [785, 190] width 156 height 18
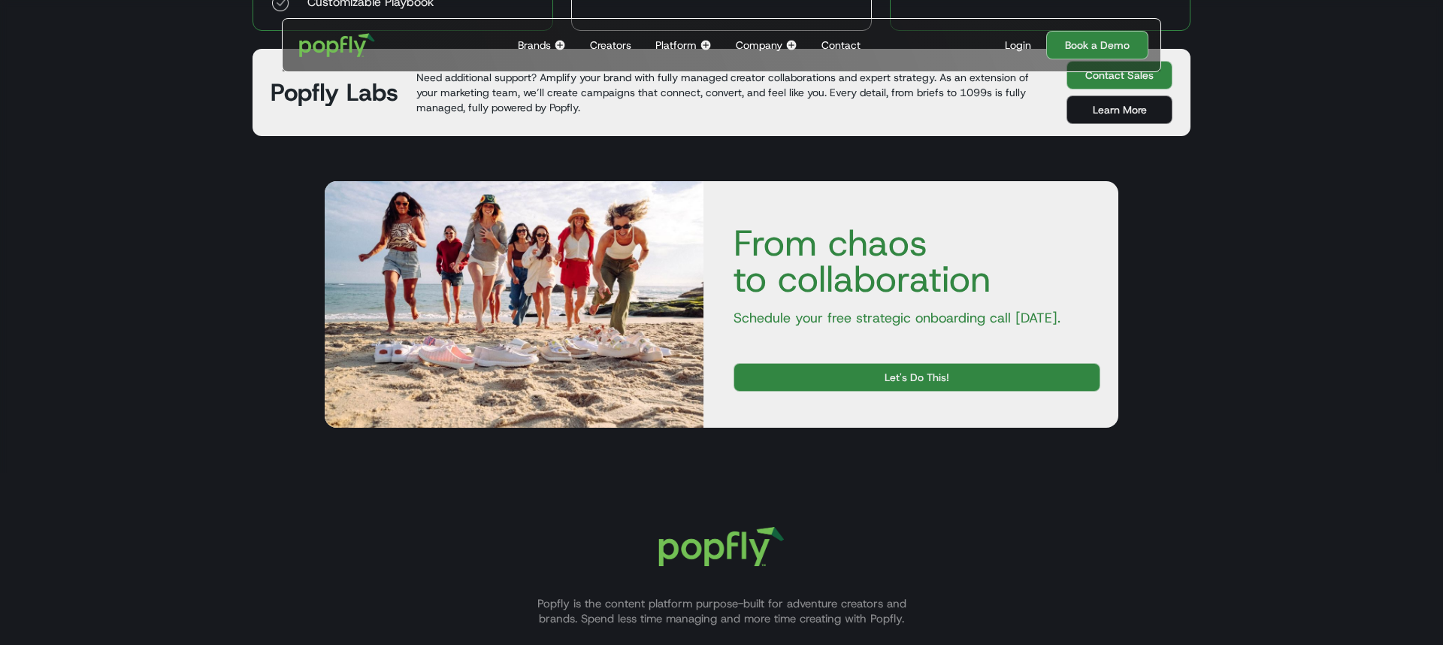
scroll to position [861, 0]
